Goal: Task Accomplishment & Management: Manage account settings

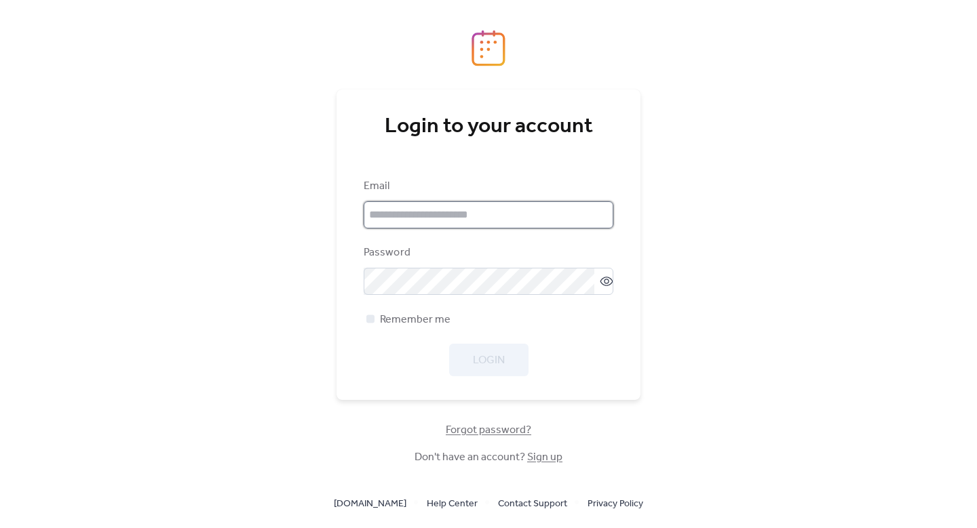
click at [479, 210] on input "email" at bounding box center [489, 214] width 250 height 27
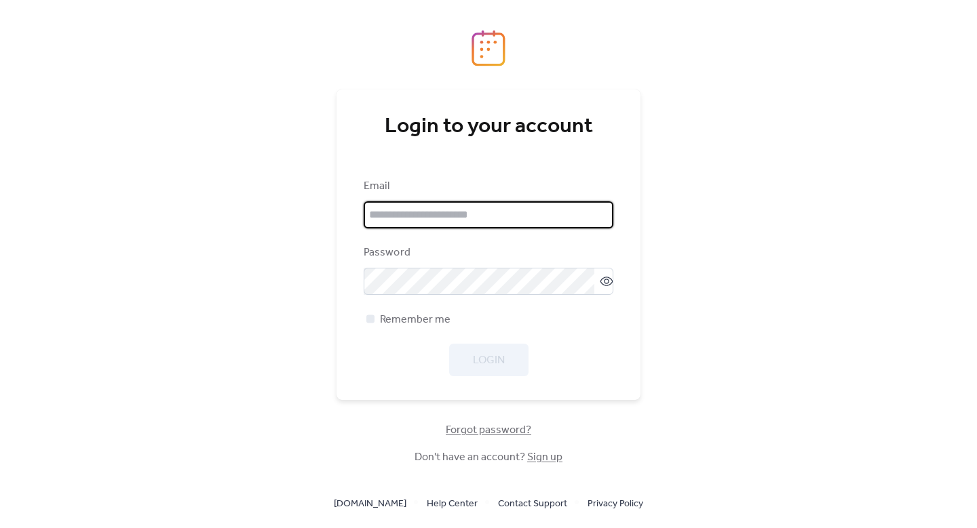
type input "**********"
click at [502, 362] on span "Login" at bounding box center [489, 361] width 32 height 16
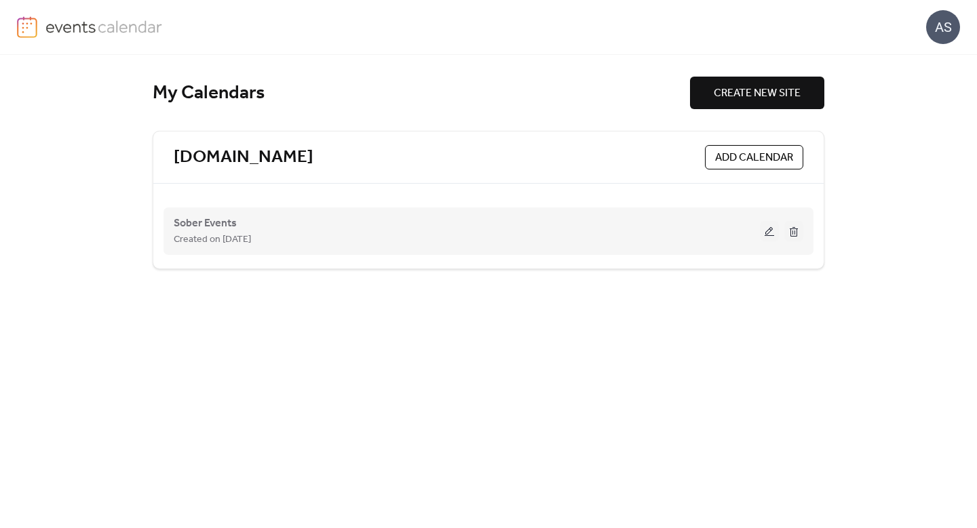
click at [467, 216] on div "Sober Events Created on [DATE]" at bounding box center [467, 231] width 586 height 33
click at [471, 239] on div "Created on [DATE]" at bounding box center [467, 239] width 586 height 16
click at [772, 233] on button at bounding box center [769, 231] width 19 height 20
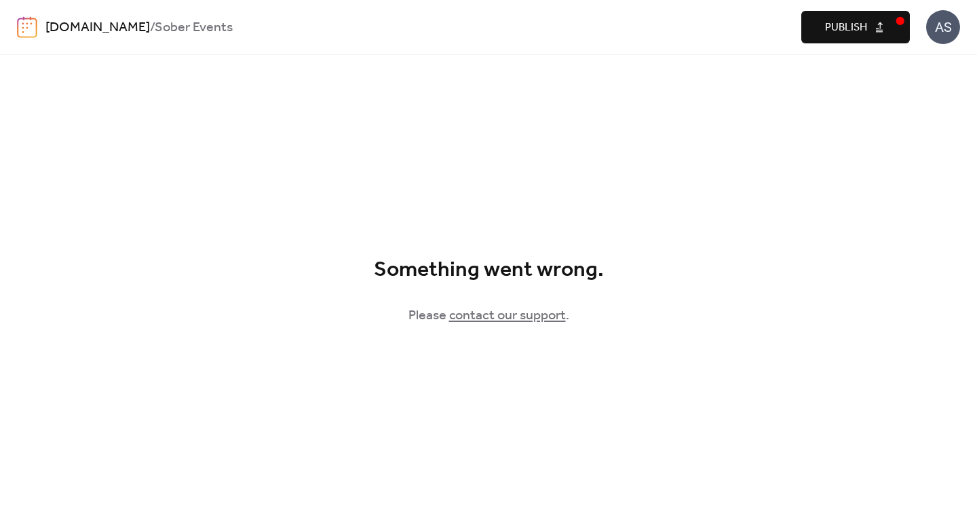
click at [861, 20] on span "Publish" at bounding box center [846, 28] width 42 height 16
click at [84, 27] on link "[DOMAIN_NAME]" at bounding box center [97, 28] width 104 height 26
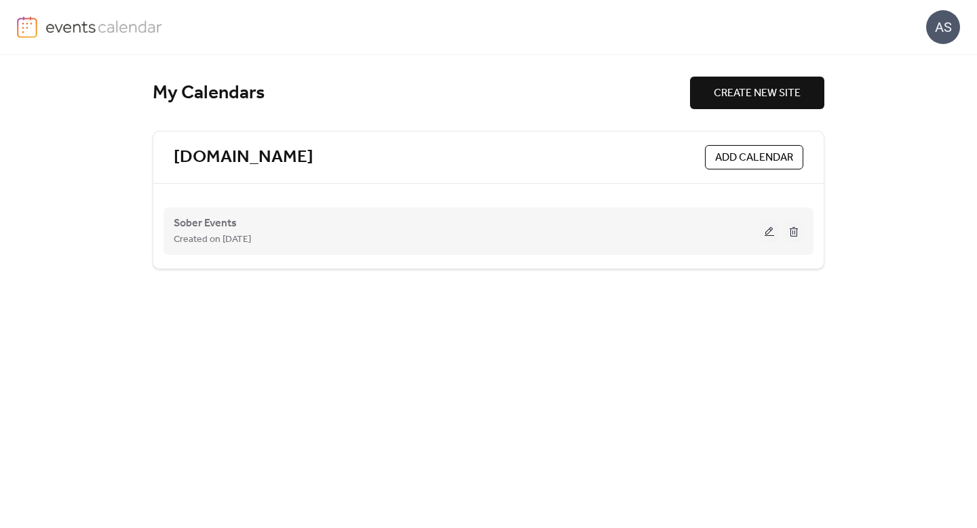
click at [768, 230] on button at bounding box center [769, 231] width 19 height 20
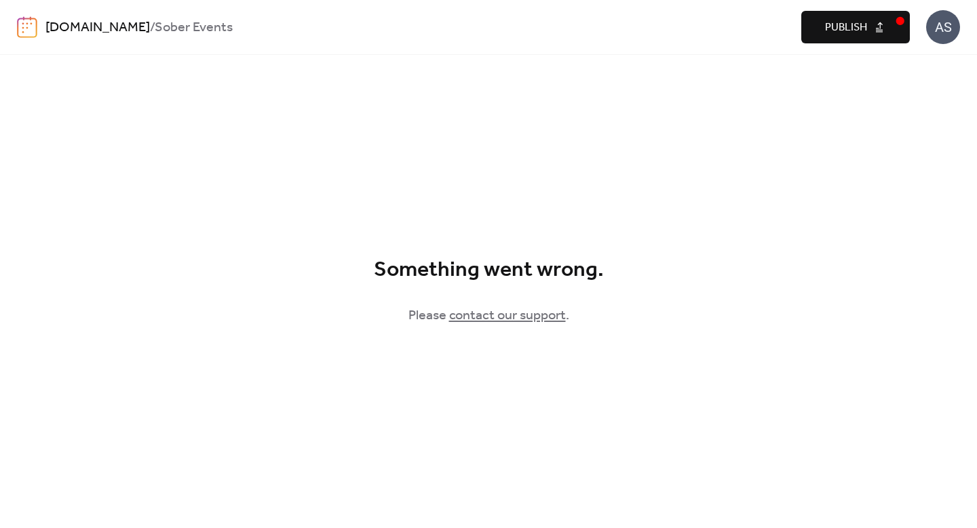
click at [149, 22] on link "[DOMAIN_NAME]" at bounding box center [97, 28] width 104 height 26
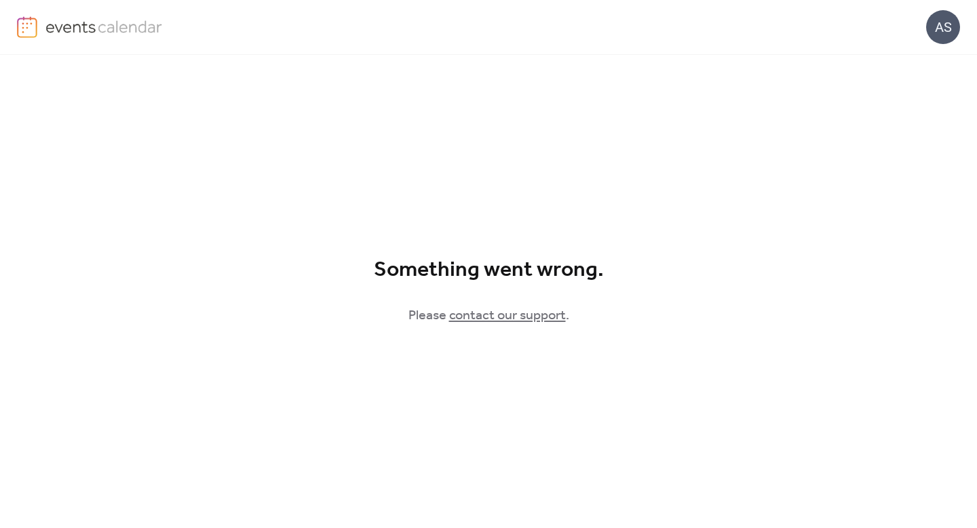
click at [74, 22] on img at bounding box center [103, 26] width 117 height 20
